Goal: Transaction & Acquisition: Book appointment/travel/reservation

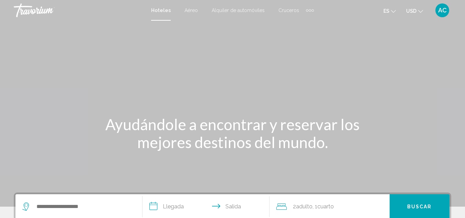
click at [171, 147] on h1 "Ayudándole a encontrar y reservar los mejores destinos del mundo." at bounding box center [233, 133] width 258 height 36
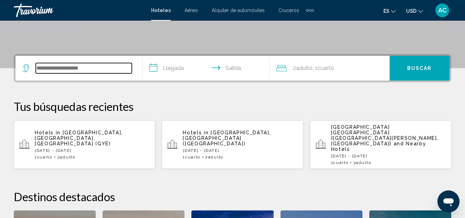
click at [68, 69] on input "Search widget" at bounding box center [84, 68] width 96 height 10
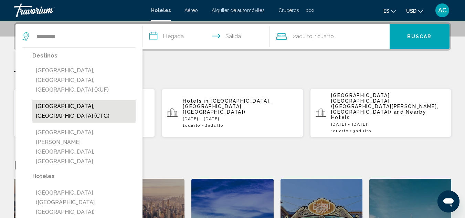
click at [70, 100] on button "[GEOGRAPHIC_DATA], [GEOGRAPHIC_DATA] (CTG)" at bounding box center [83, 111] width 103 height 23
type input "**********"
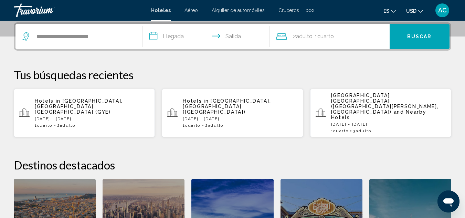
click at [174, 36] on input "**********" at bounding box center [208, 37] width 130 height 27
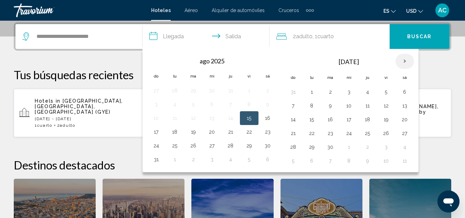
click at [402, 60] on th "Next month" at bounding box center [405, 61] width 19 height 15
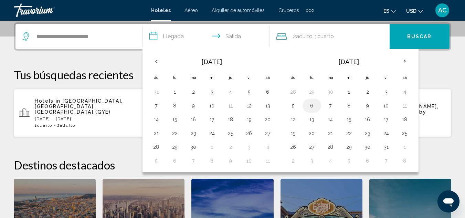
click at [314, 107] on button "6" at bounding box center [311, 106] width 11 height 10
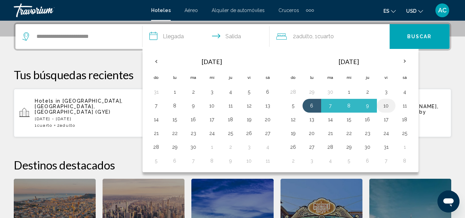
click at [385, 106] on button "10" at bounding box center [386, 106] width 11 height 10
type input "**********"
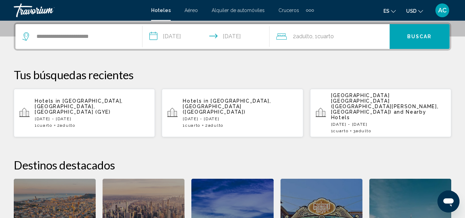
click at [314, 42] on div "2 Adulto Adulto , 1 Cuarto habitaciones" at bounding box center [333, 36] width 113 height 25
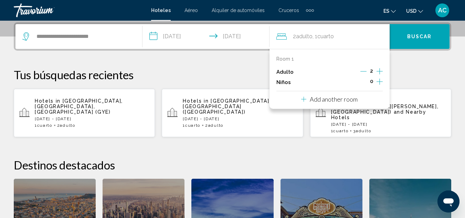
click at [379, 72] on icon "Increment adults" at bounding box center [380, 71] width 6 height 8
click at [413, 44] on button "Buscar" at bounding box center [420, 36] width 60 height 25
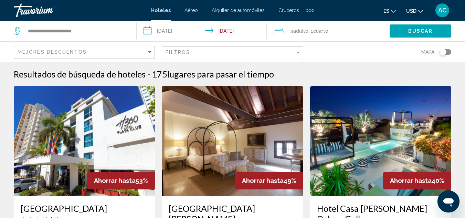
click at [335, 49] on div "Mapa" at bounding box center [380, 52] width 141 height 20
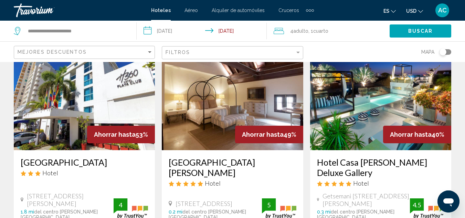
scroll to position [46, 0]
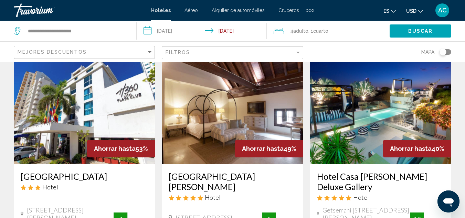
scroll to position [0, 0]
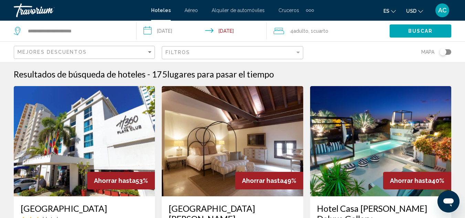
click at [326, 43] on div "Mapa" at bounding box center [380, 52] width 141 height 20
